Goal: Transaction & Acquisition: Book appointment/travel/reservation

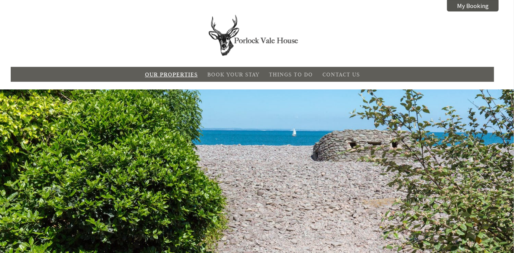
click at [168, 73] on link "Our Properties" at bounding box center [171, 74] width 53 height 7
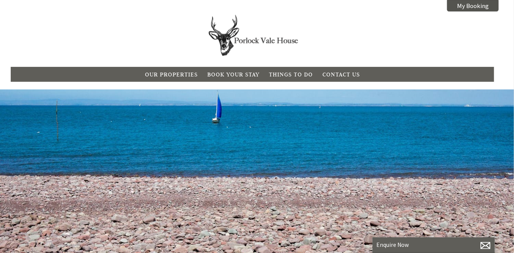
scroll to position [0, 7]
click at [281, 70] on li "Things To Do" at bounding box center [291, 74] width 49 height 12
click at [281, 73] on link "Things To Do" at bounding box center [291, 74] width 44 height 7
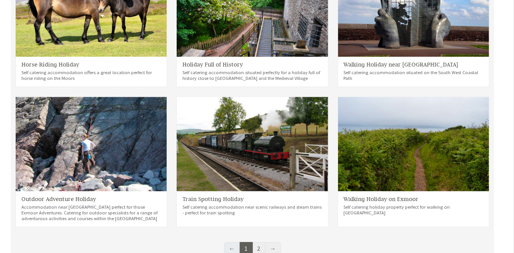
scroll to position [355, 0]
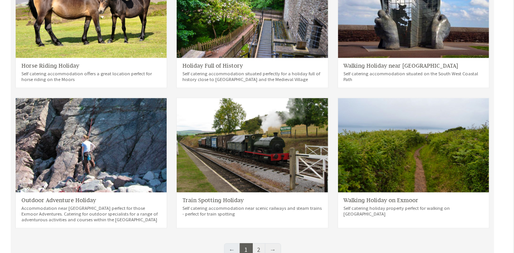
drag, startPoint x: 519, startPoint y: 160, endPoint x: 503, endPoint y: 209, distance: 52.1
click at [503, 209] on div "Holiday Ideas Explore our fantastic Somerset Holiday Ideas. Get inspiration for…" at bounding box center [257, 125] width 493 height 427
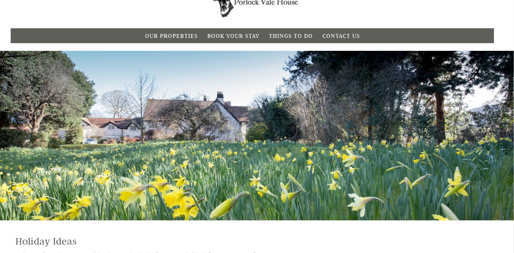
scroll to position [37, 0]
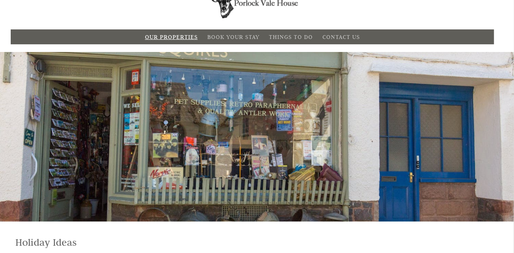
click at [178, 36] on link "Our Properties" at bounding box center [171, 36] width 53 height 7
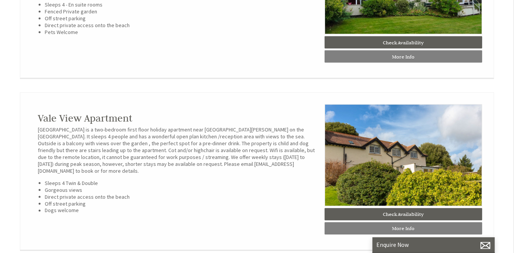
scroll to position [373, 0]
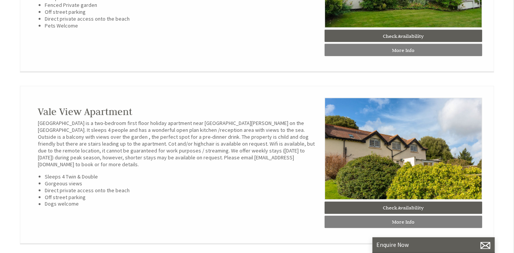
drag, startPoint x: 512, startPoint y: 155, endPoint x: 510, endPoint y: 163, distance: 8.9
drag, startPoint x: 510, startPoint y: 163, endPoint x: 256, endPoint y: 186, distance: 255.3
click at [256, 187] on li "Direct private access onto the beach" at bounding box center [182, 190] width 274 height 7
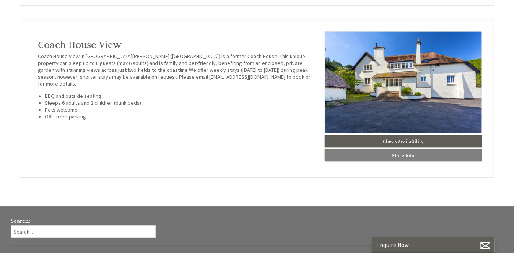
scroll to position [610, 0]
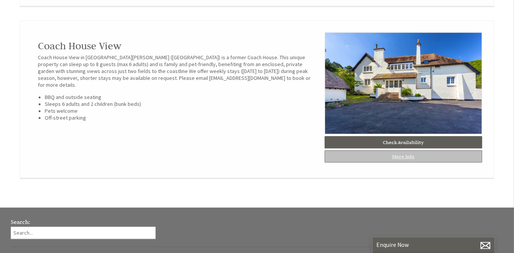
click at [399, 163] on link "More Info" at bounding box center [404, 156] width 158 height 12
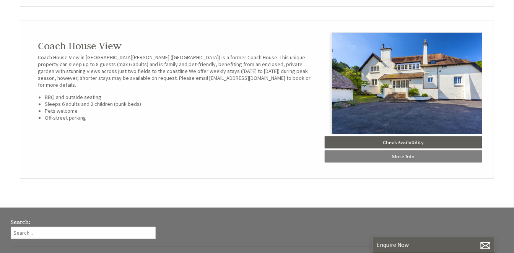
scroll to position [0, 7]
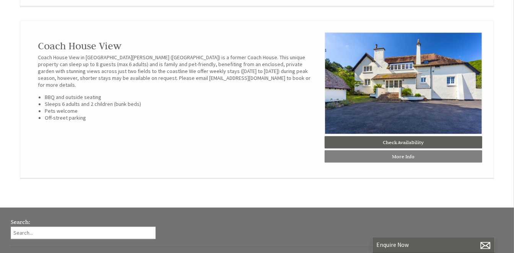
scroll to position [37, 0]
